Goal: Communication & Community: Connect with others

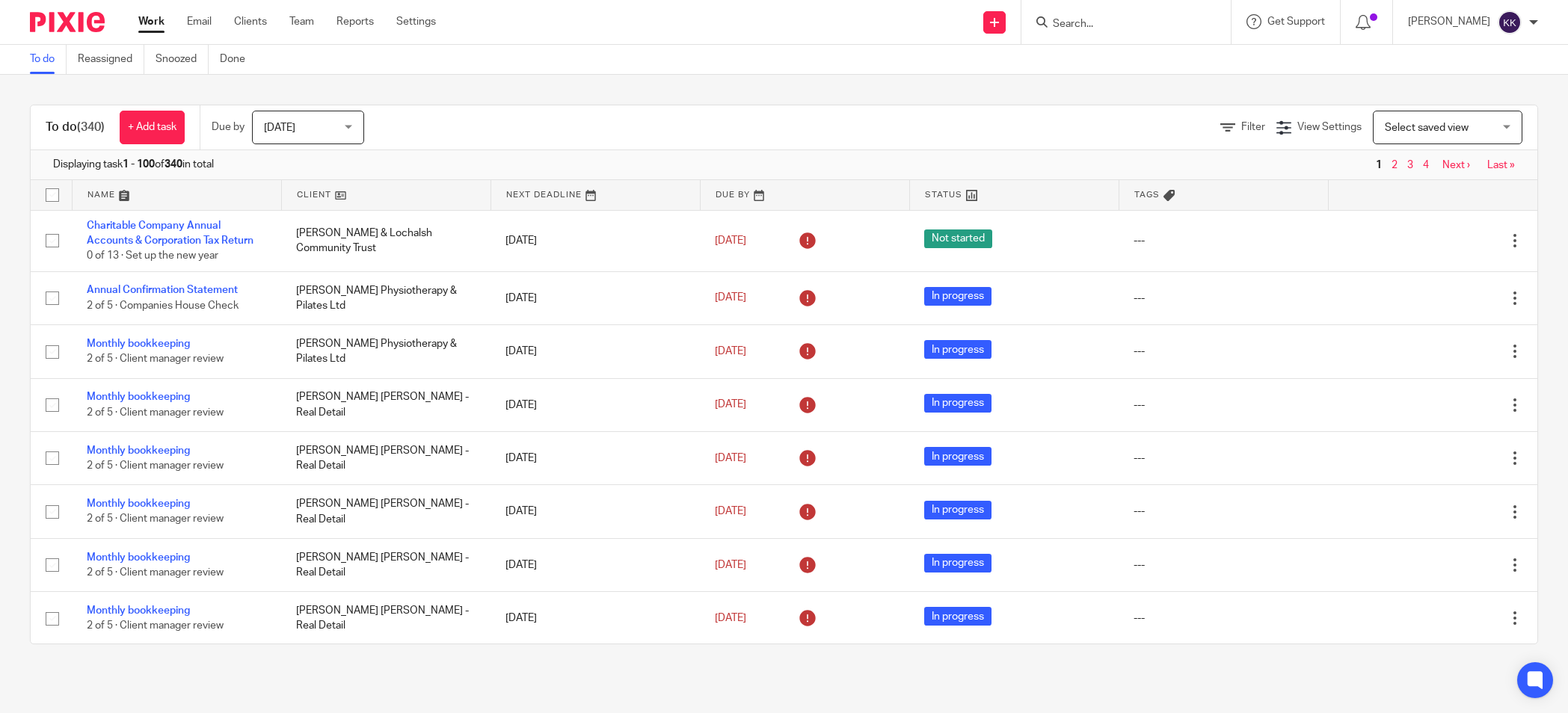
click at [1097, 27] on input "Search" at bounding box center [1119, 25] width 135 height 13
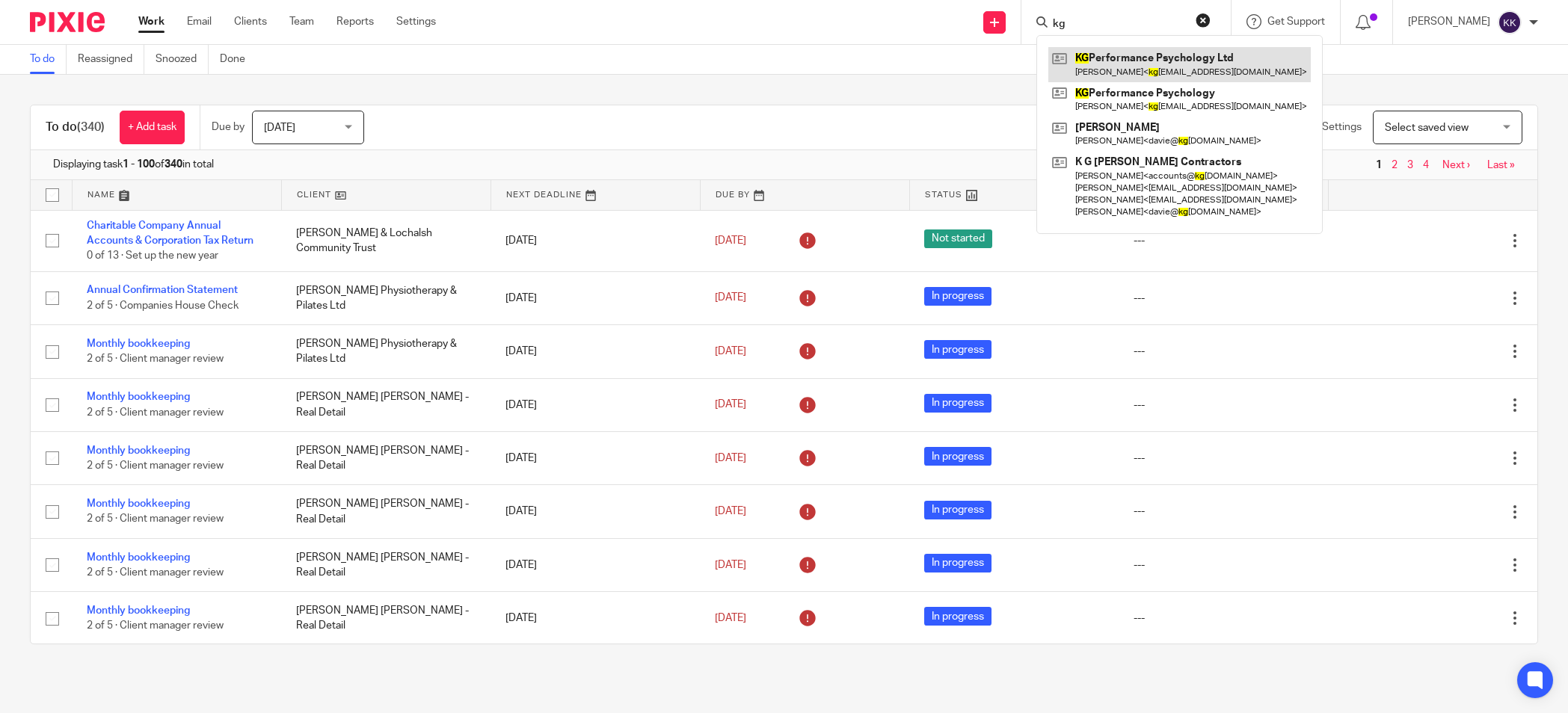
type input "kg"
click at [1151, 71] on link at bounding box center [1179, 64] width 262 height 34
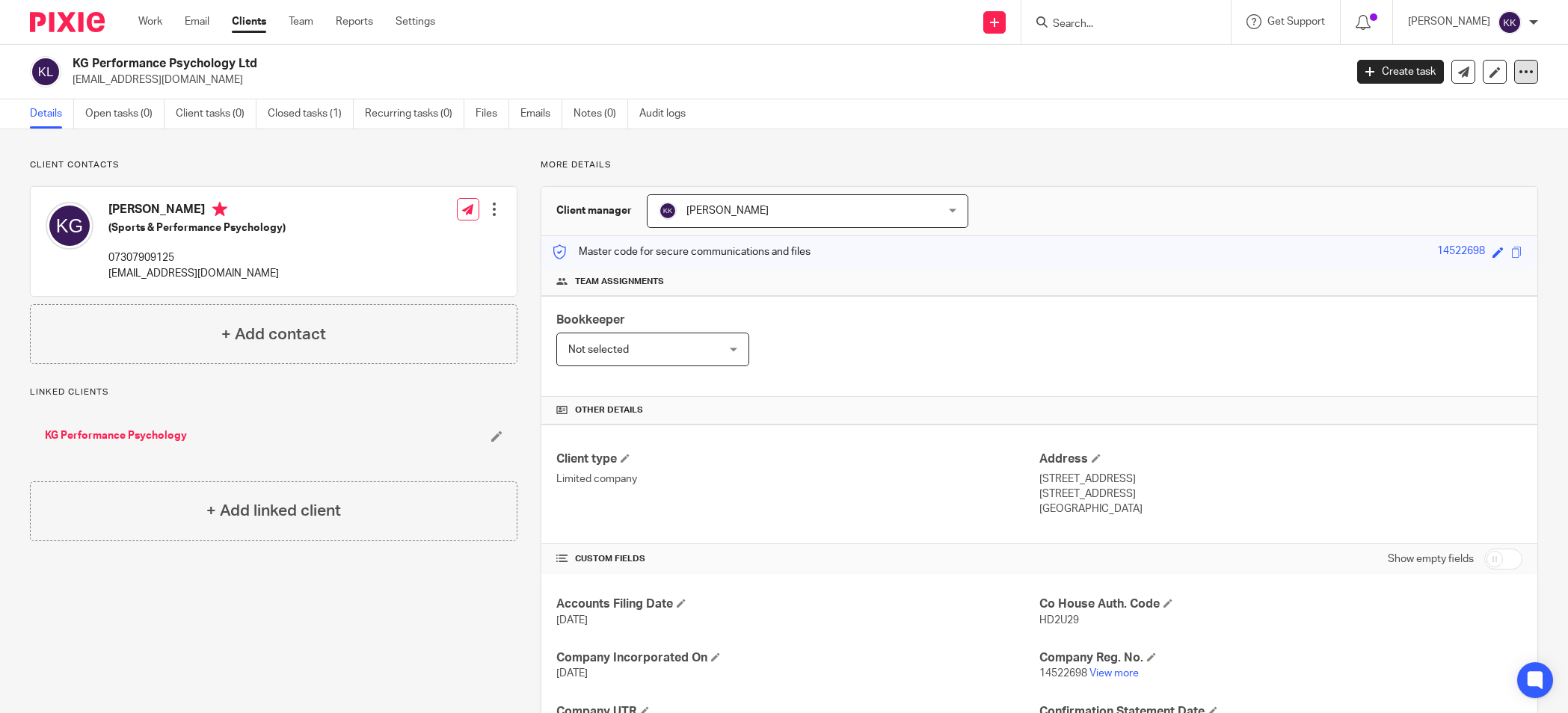
click at [1528, 71] on icon at bounding box center [1526, 71] width 15 height 15
click at [1273, 93] on div "KG Performance Psychology Ltd [EMAIL_ADDRESS][DOMAIN_NAME] Create task Update f…" at bounding box center [784, 72] width 1568 height 54
click at [1005, 29] on link at bounding box center [994, 22] width 22 height 22
click at [945, 29] on div "Send new email Create task Add client Get Support Contact Support Help Document…" at bounding box center [1013, 22] width 1110 height 44
